Goal: Transaction & Acquisition: Purchase product/service

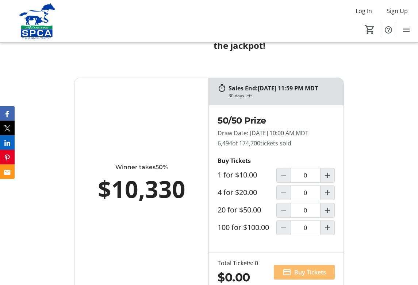
scroll to position [548, 0]
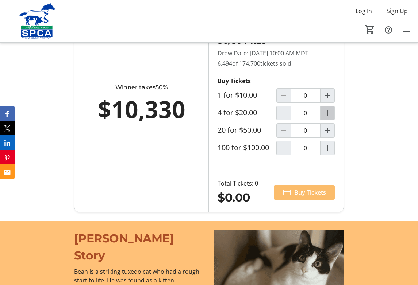
click at [329, 118] on mat-icon "Increment by one" at bounding box center [327, 113] width 9 height 9
type input "1"
click at [307, 197] on span "Buy Tickets" at bounding box center [310, 192] width 32 height 9
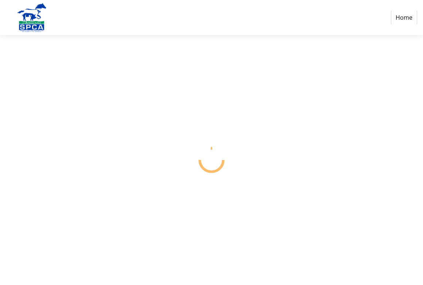
select select "CA"
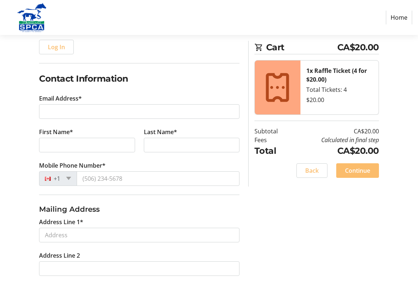
scroll to position [110, 0]
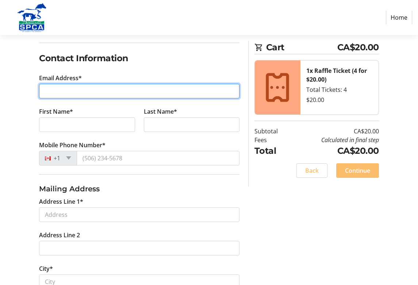
click at [56, 92] on input "Email Address*" at bounding box center [139, 91] width 200 height 15
type input "[EMAIL_ADDRESS][DOMAIN_NAME]"
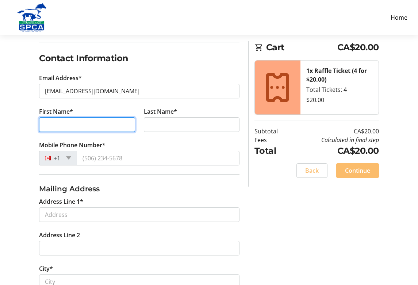
click at [62, 124] on input "First Name*" at bounding box center [87, 125] width 96 height 15
type input "[PERSON_NAME]"
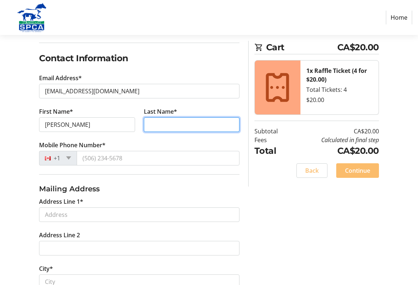
click at [154, 125] on input "Last Name*" at bounding box center [192, 125] width 96 height 15
type input "rybchak"
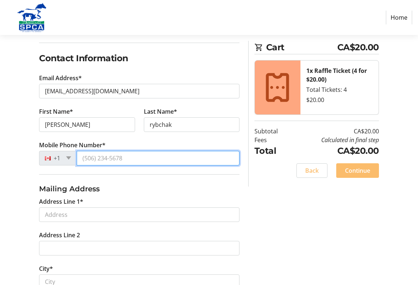
click at [100, 163] on input "Mobile Phone Number*" at bounding box center [158, 158] width 163 height 15
type input "[PHONE_NUMBER]"
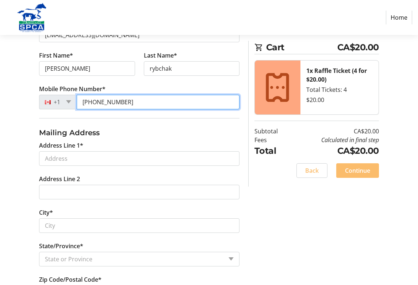
scroll to position [182, 0]
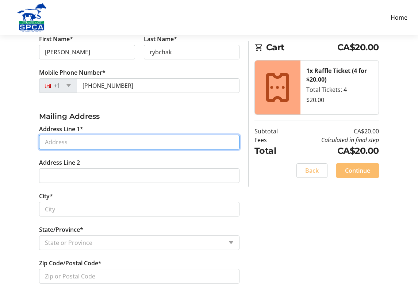
click at [74, 143] on input "Address Line 1*" at bounding box center [139, 142] width 200 height 15
click at [58, 142] on input "Address Line 1*" at bounding box center [139, 142] width 200 height 15
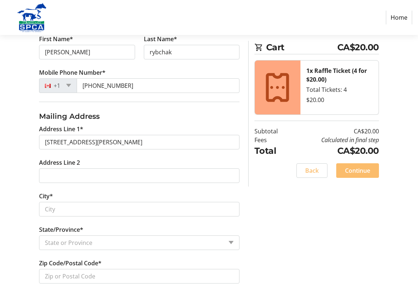
type input "[STREET_ADDRESS][PERSON_NAME]"
type input "St. [PERSON_NAME]"
select select "AB"
type input "T8N 5N9"
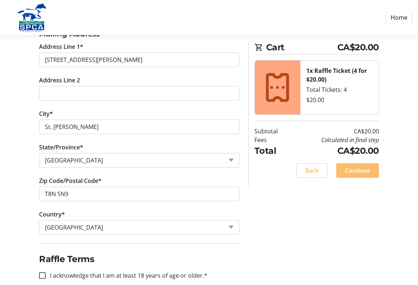
scroll to position [276, 0]
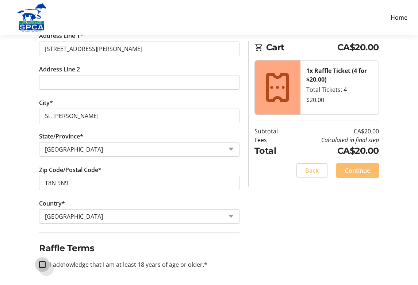
drag, startPoint x: 42, startPoint y: 261, endPoint x: 111, endPoint y: 243, distance: 71.5
click at [42, 262] on input "I acknowledge that I am at least 18 years of age or older.*" at bounding box center [42, 265] width 7 height 7
checkbox input "true"
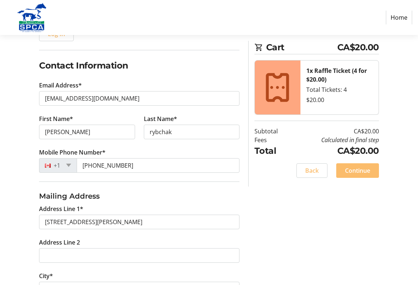
scroll to position [110, 0]
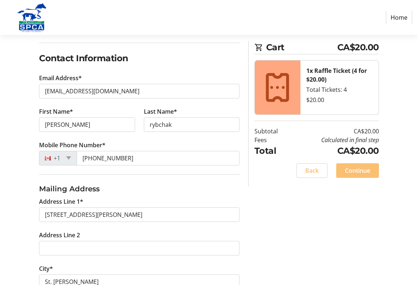
click at [358, 170] on span "Continue" at bounding box center [357, 170] width 25 height 9
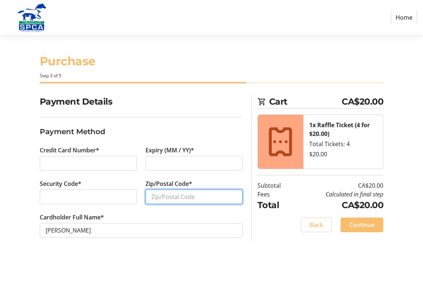
click at [153, 198] on input "Zip/Postal Code*" at bounding box center [194, 197] width 97 height 15
type input "t8n5n9"
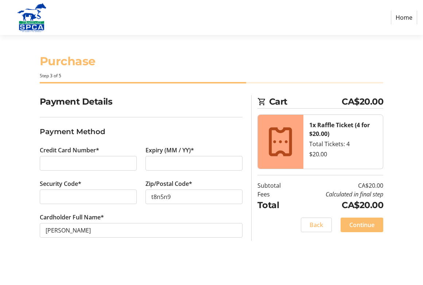
click at [181, 247] on section "Payment Details Payment Method Credit Card Number* Expiry (MM / YY)* Security C…" at bounding box center [141, 175] width 203 height 160
click at [356, 224] on span "Continue" at bounding box center [362, 225] width 25 height 9
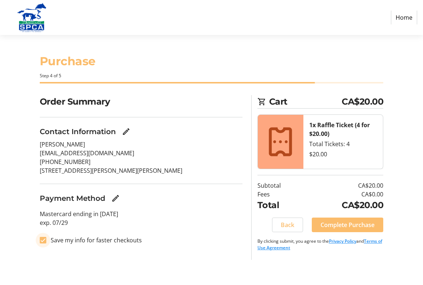
click at [42, 240] on input "Save my info for faster checkouts" at bounding box center [43, 240] width 7 height 7
checkbox input "false"
click at [356, 224] on span "Complete Purchase" at bounding box center [348, 225] width 54 height 9
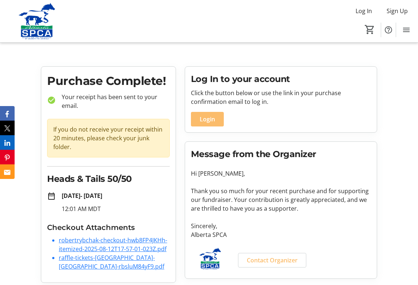
scroll to position [3, 0]
